Goal: Task Accomplishment & Management: Use online tool/utility

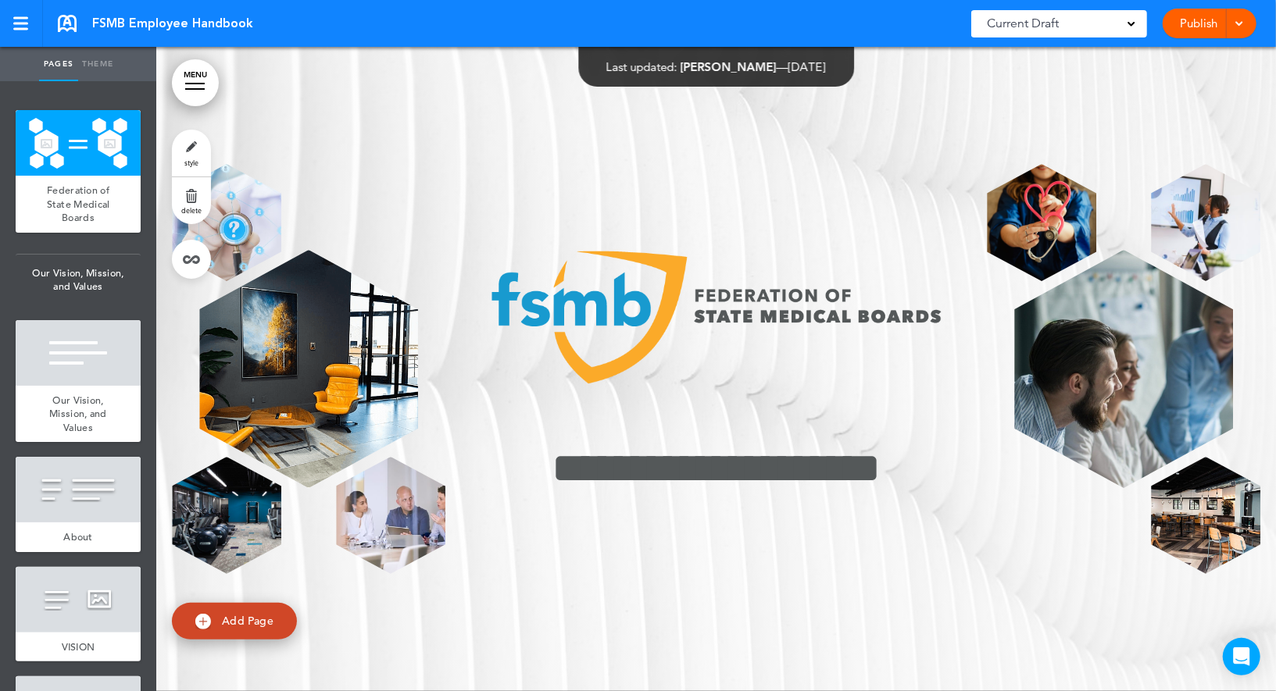
scroll to position [9499, 0]
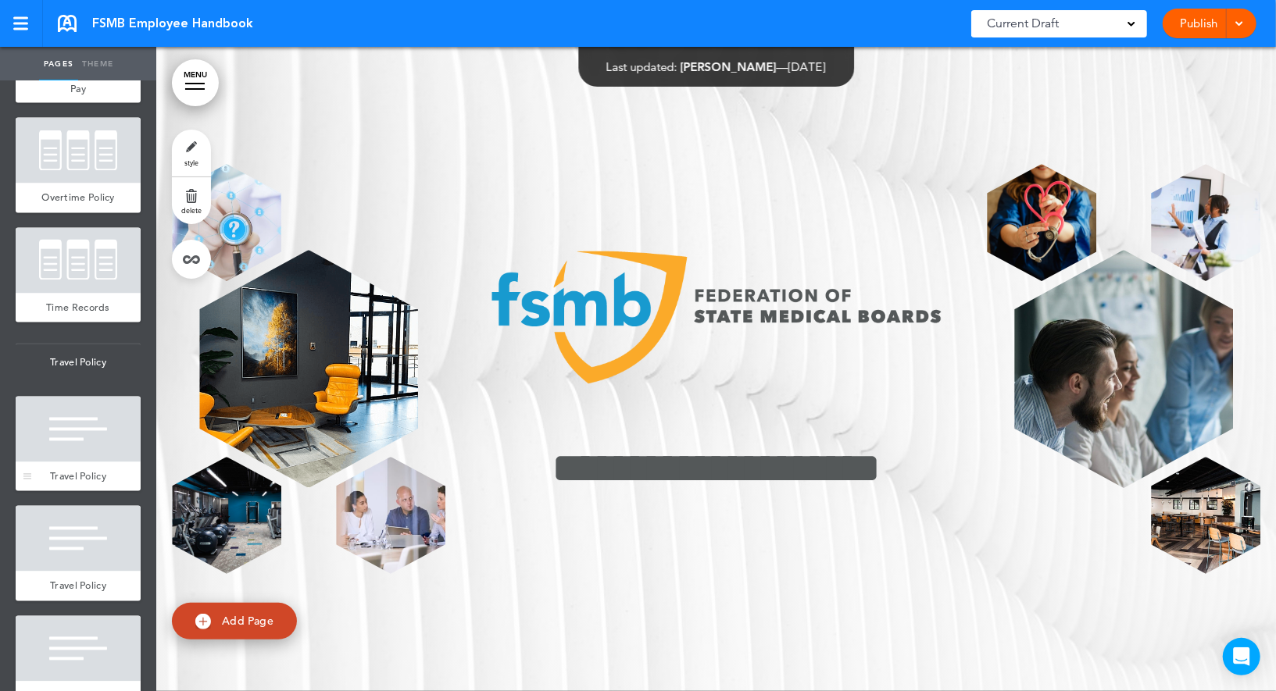
click at [91, 462] on div at bounding box center [78, 430] width 125 height 66
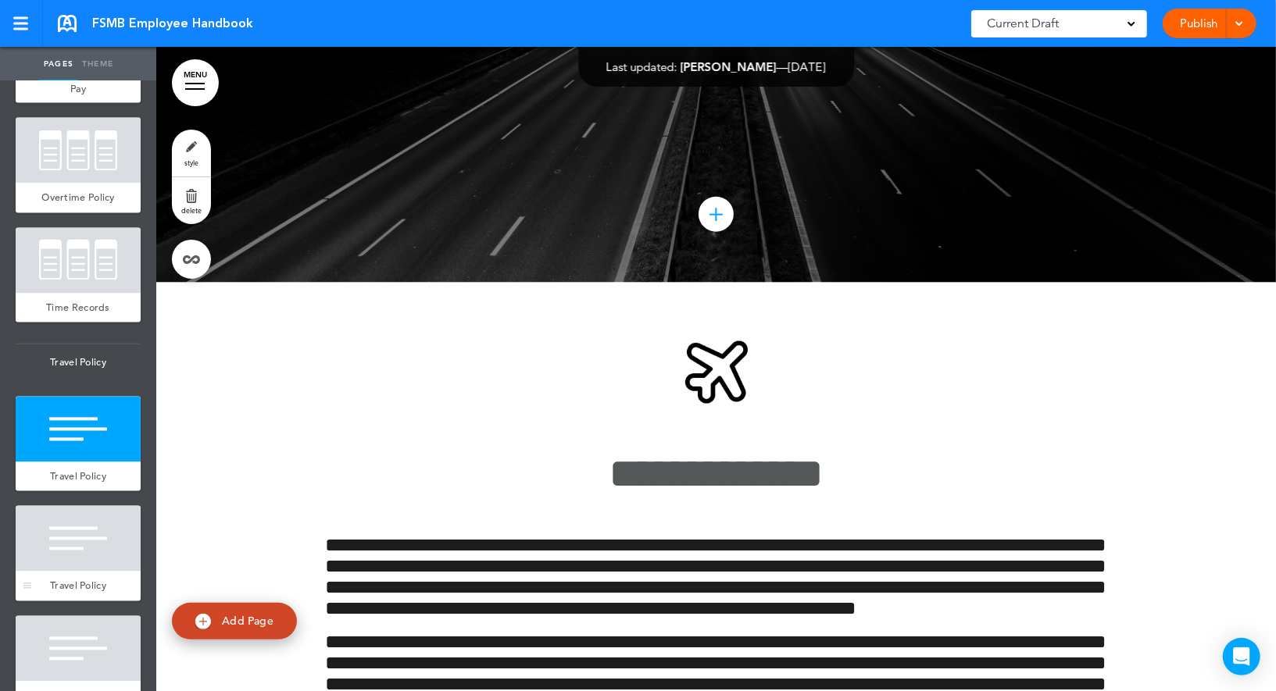
click at [89, 559] on div at bounding box center [78, 539] width 125 height 66
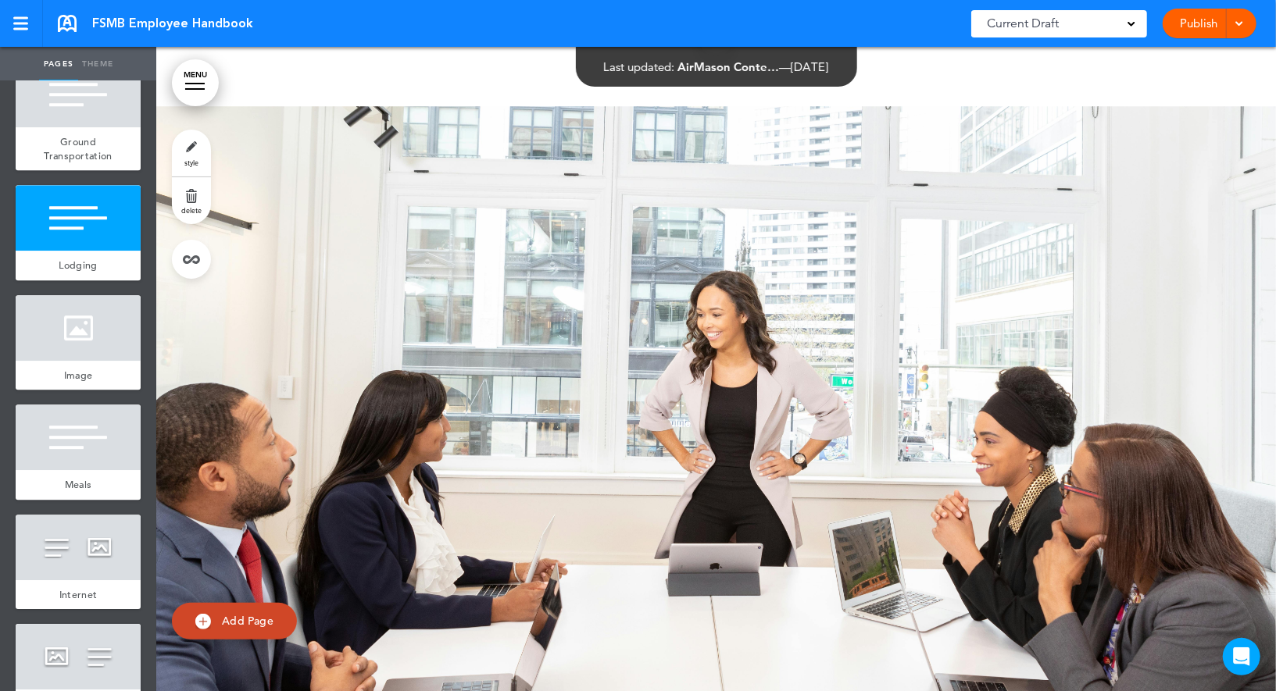
scroll to position [10542, 0]
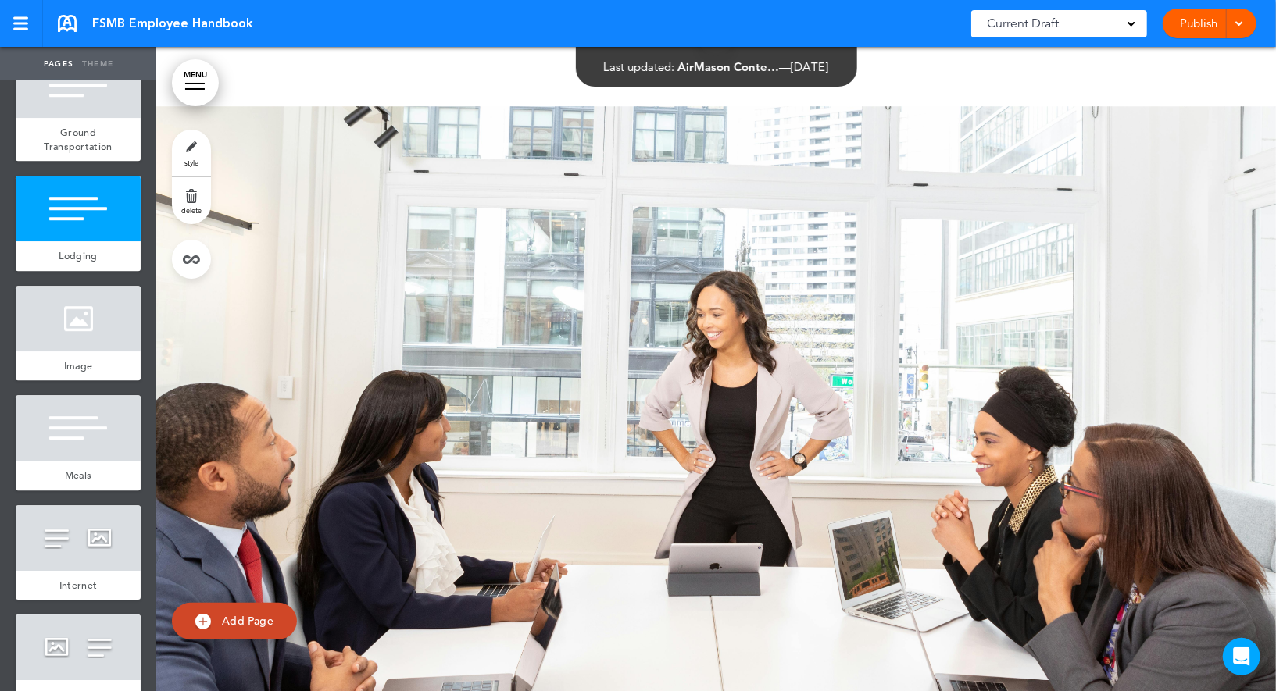
click at [77, 392] on span "add page" at bounding box center [77, 387] width 59 height 10
type input "********"
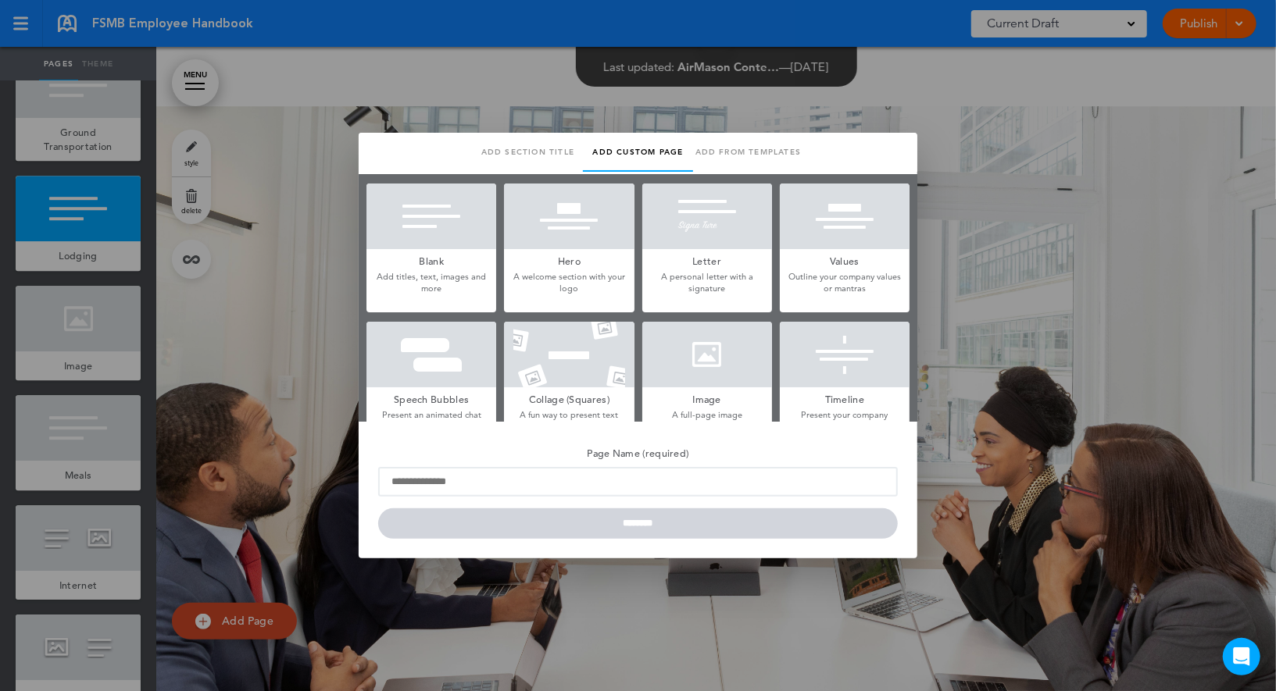
click at [98, 361] on div at bounding box center [638, 345] width 1276 height 691
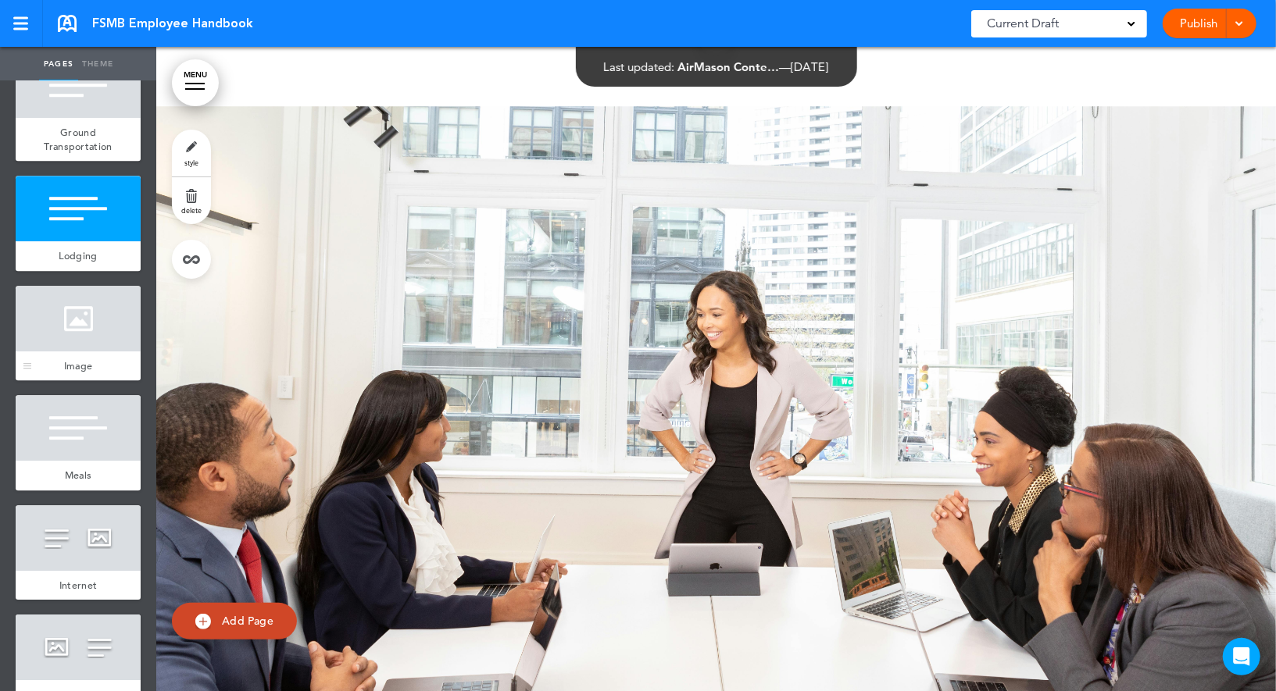
click at [85, 352] on div at bounding box center [78, 319] width 125 height 66
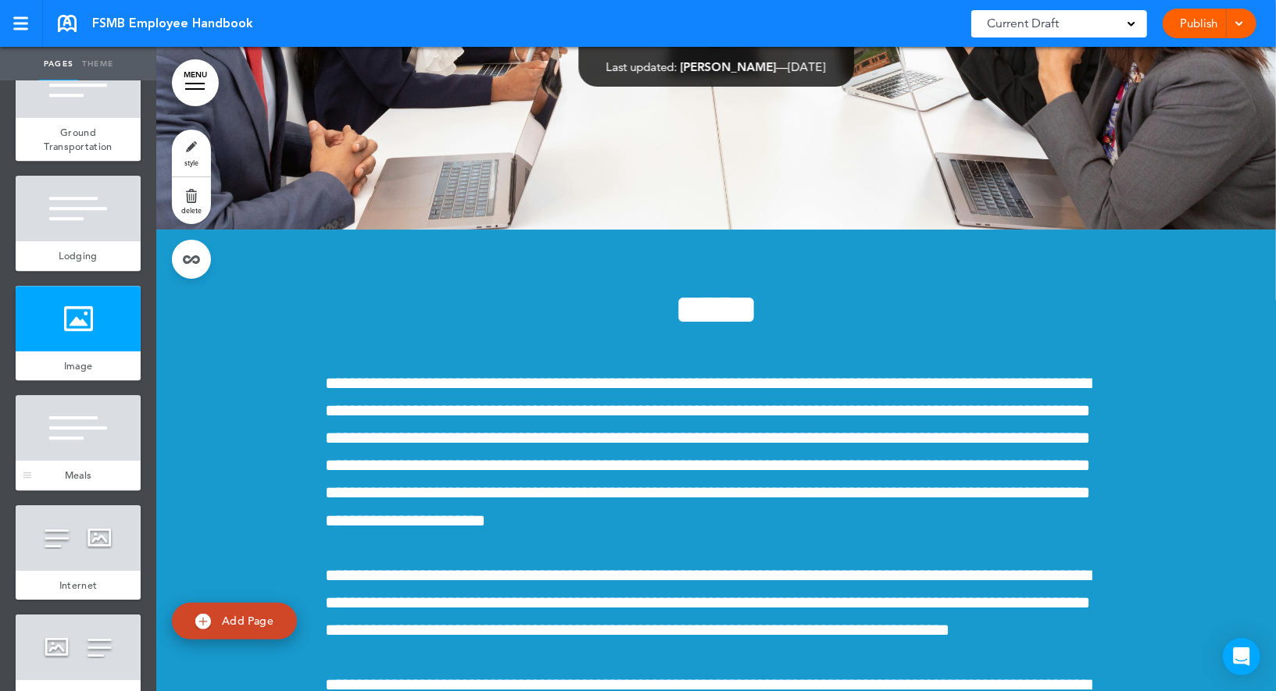
click at [82, 452] on div at bounding box center [78, 428] width 125 height 66
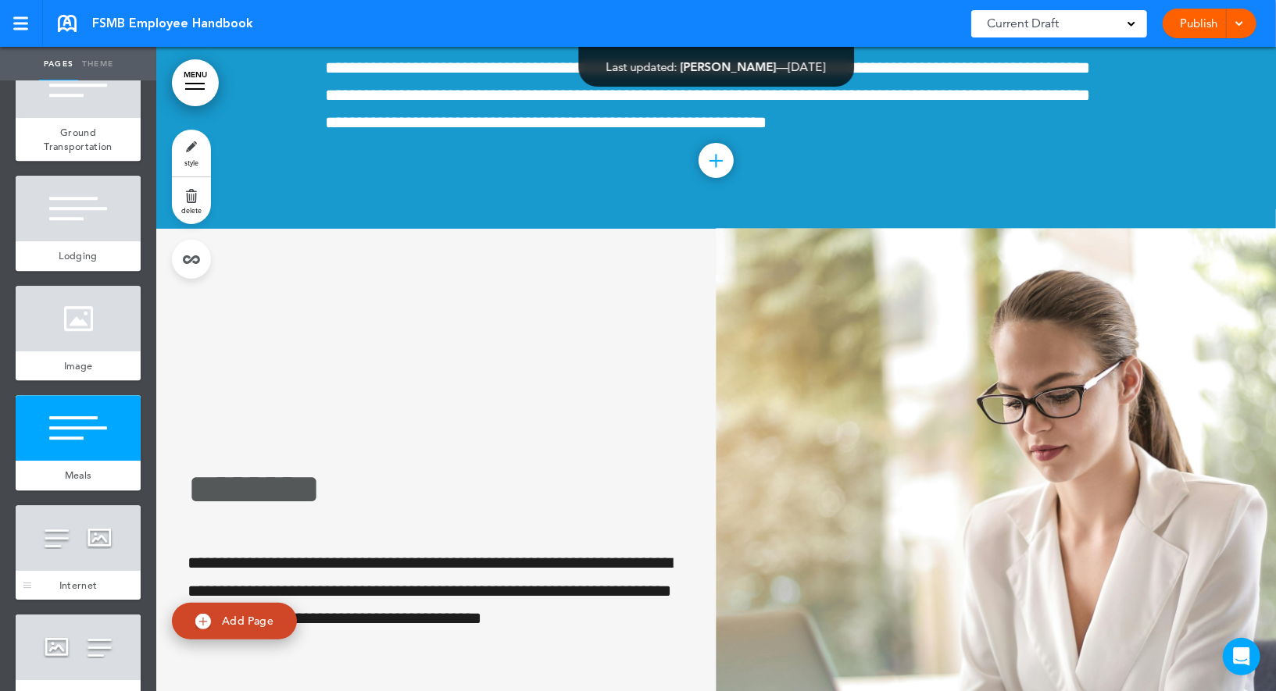
click at [75, 548] on div at bounding box center [78, 539] width 125 height 66
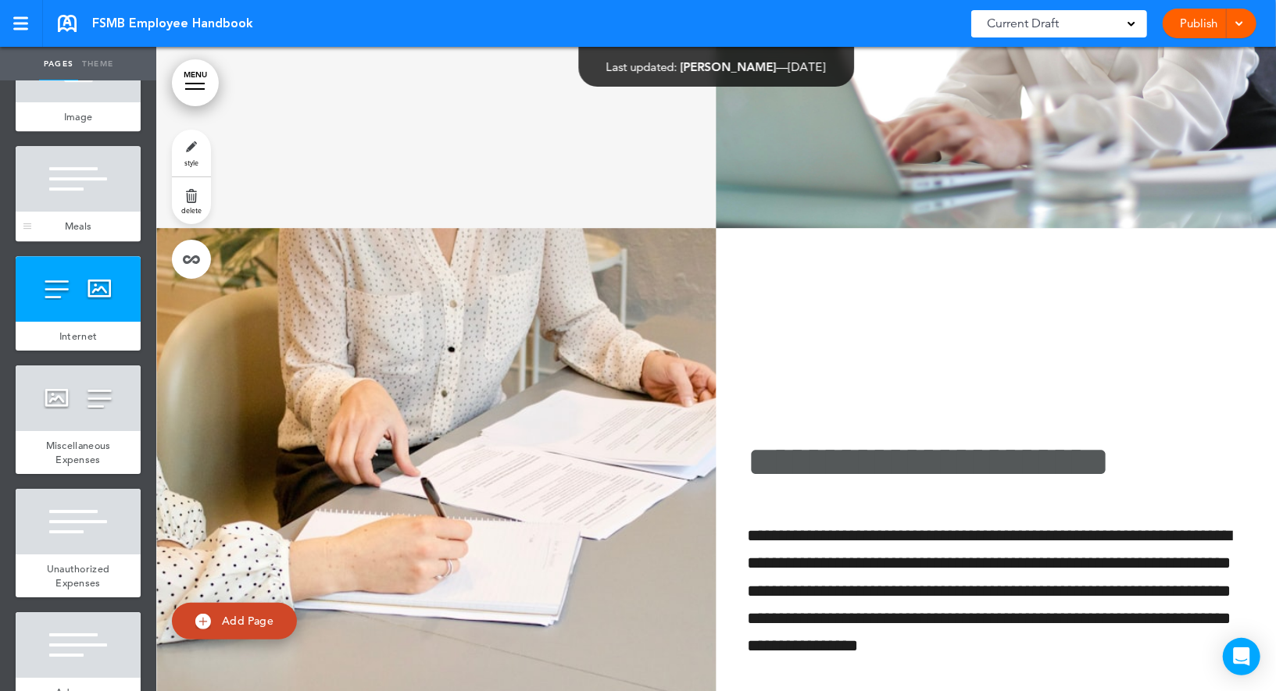
scroll to position [10823, 0]
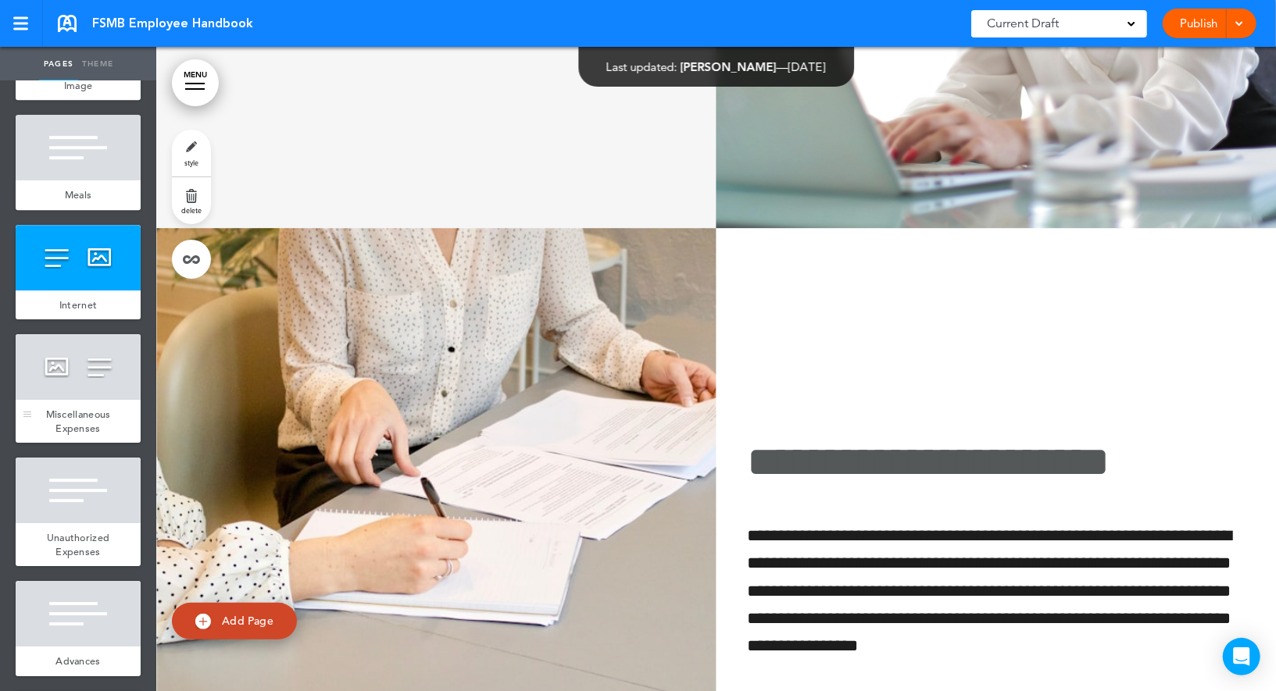
click at [77, 400] on div at bounding box center [78, 367] width 125 height 66
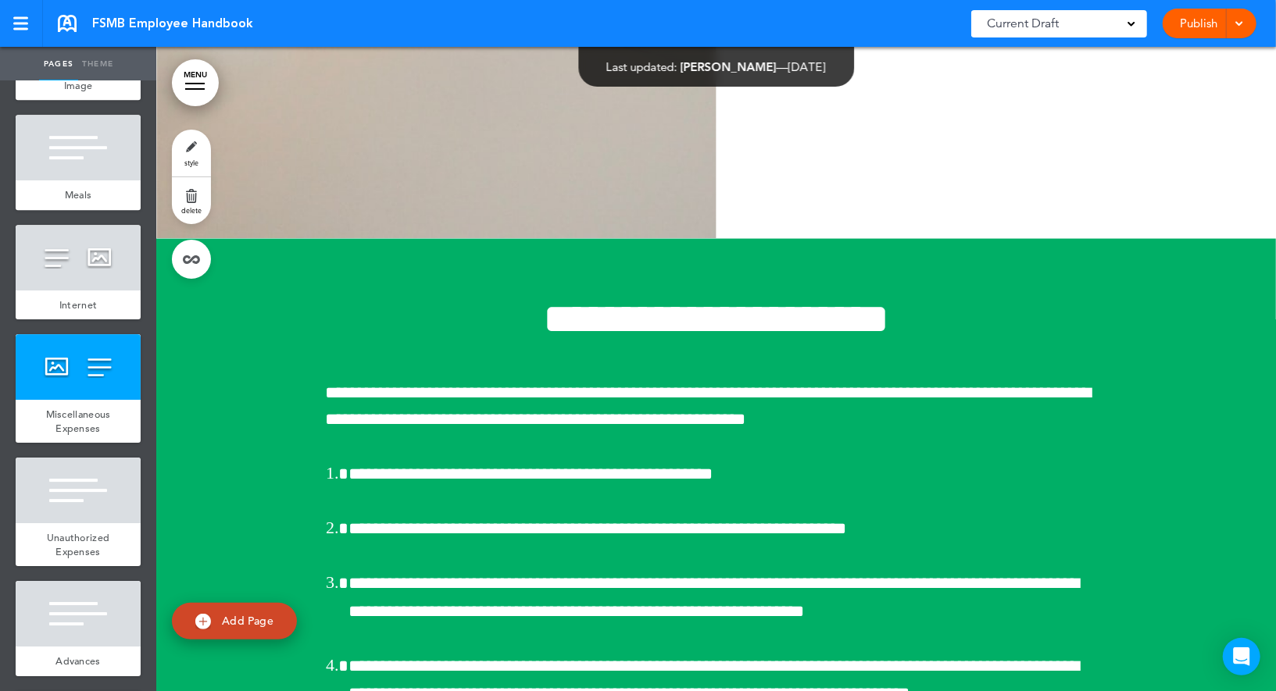
scroll to position [66647, 0]
